Goal: Information Seeking & Learning: Learn about a topic

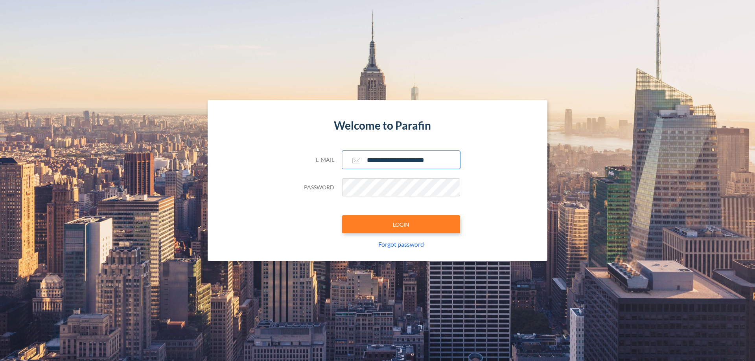
type input "**********"
click at [401, 225] on button "LOGIN" at bounding box center [401, 225] width 118 height 18
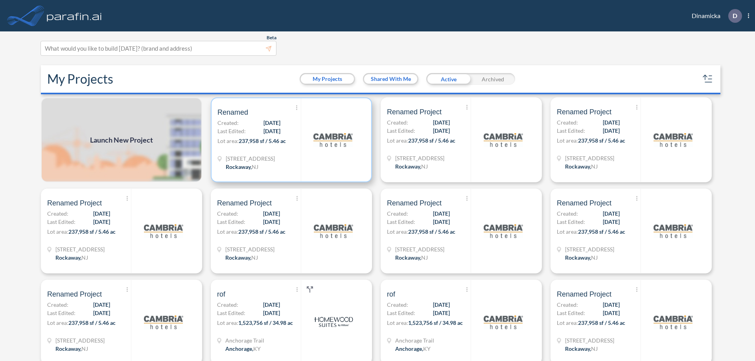
scroll to position [2, 0]
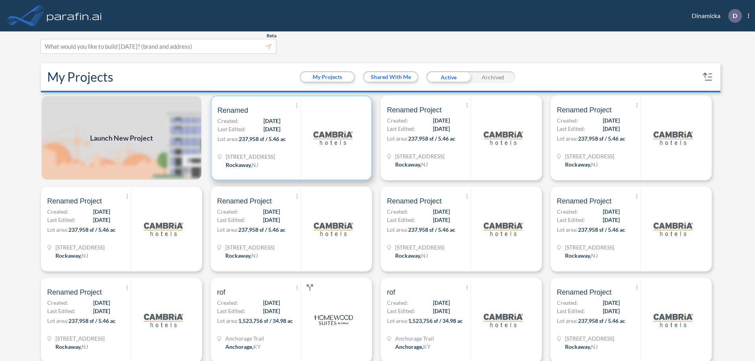
click at [290, 138] on p "Lot area: 237,958 sf / 5.46 ac" at bounding box center [258, 140] width 83 height 11
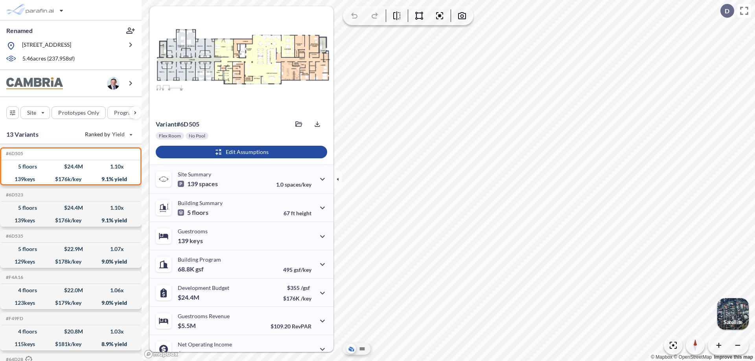
scroll to position [40, 0]
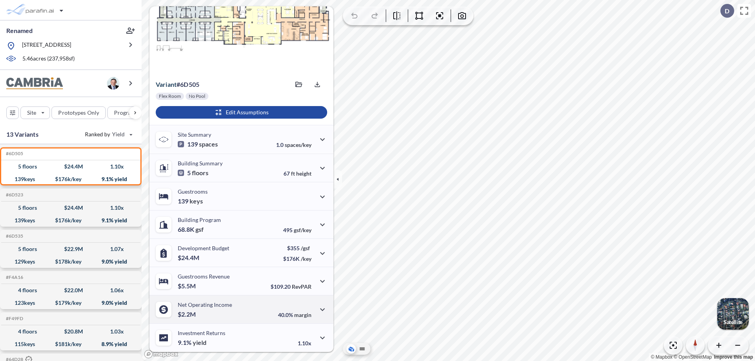
click at [240, 310] on div "Net Operating Income $2.2M 40.0% margin" at bounding box center [241, 309] width 184 height 28
